Goal: Check status: Check status

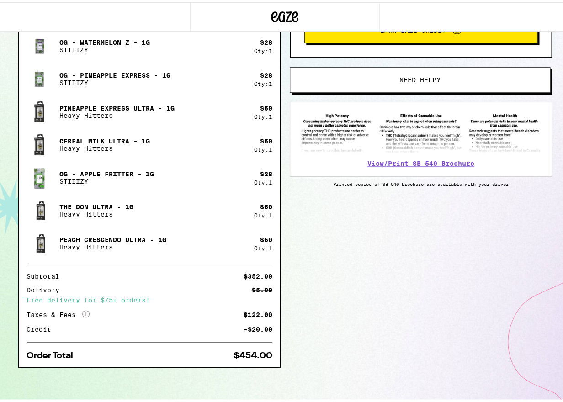
scroll to position [269, 0]
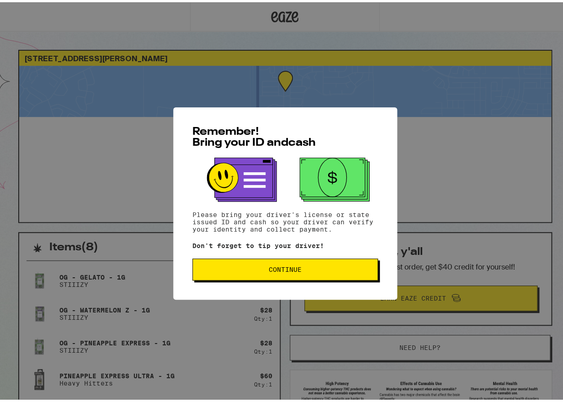
click at [302, 268] on span "Continue" at bounding box center [285, 267] width 170 height 6
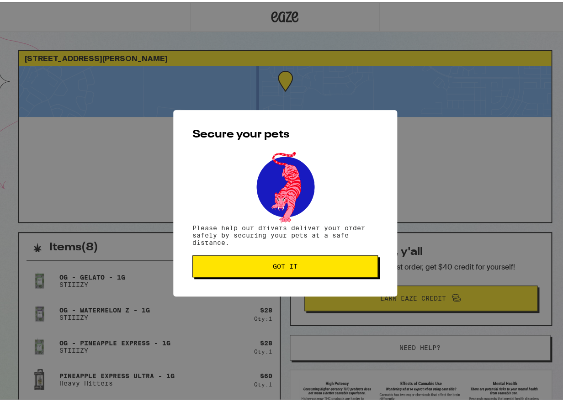
click at [302, 267] on span "Got it" at bounding box center [285, 264] width 170 height 6
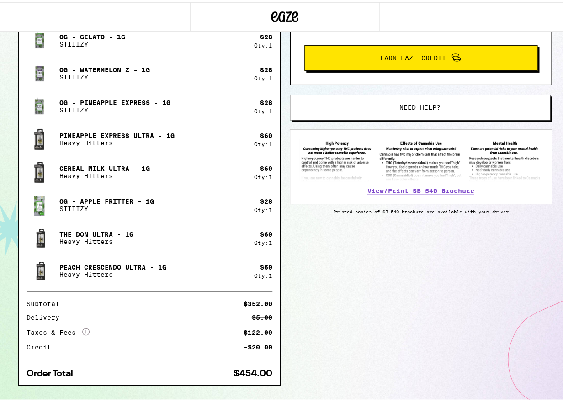
scroll to position [259, 0]
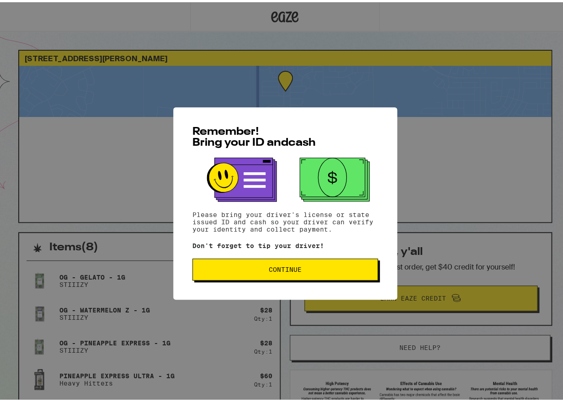
click at [290, 266] on span "Continue" at bounding box center [285, 267] width 33 height 6
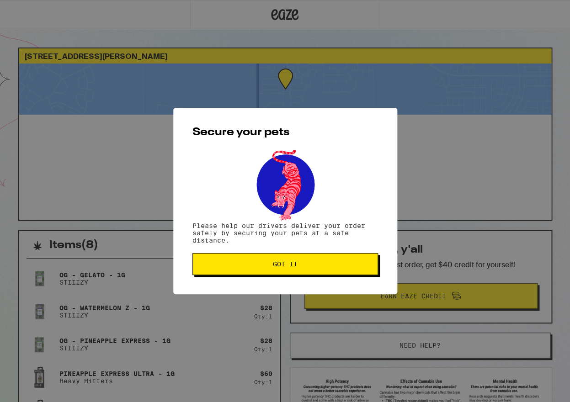
click at [290, 266] on span "Got it" at bounding box center [285, 264] width 25 height 6
